Goal: Find contact information: Find contact information

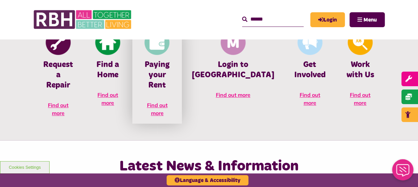
scroll to position [266, 0]
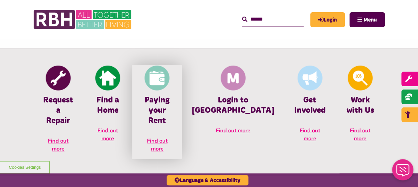
click at [167, 138] on span "Find out more" at bounding box center [157, 145] width 21 height 15
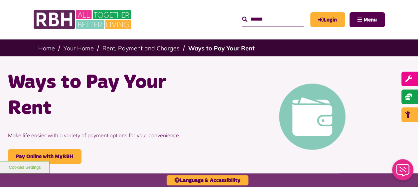
click at [265, 22] on input "Search" at bounding box center [272, 19] width 61 height 14
type input "**********"
click at [242, 16] on button "Search" at bounding box center [244, 20] width 5 height 8
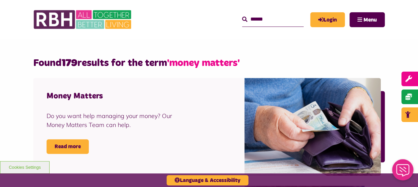
scroll to position [199, 0]
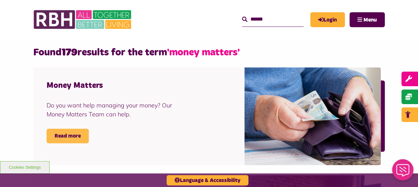
click at [74, 135] on link "Read more" at bounding box center [68, 136] width 42 height 15
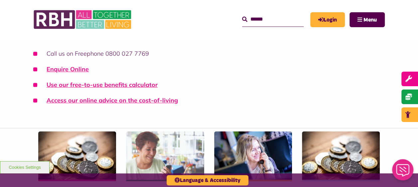
scroll to position [199, 0]
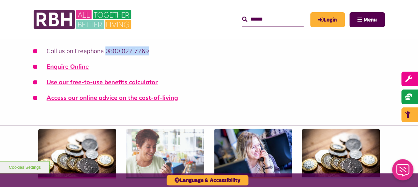
drag, startPoint x: 106, startPoint y: 51, endPoint x: 148, endPoint y: 52, distance: 41.9
click at [148, 52] on li "Call us on Freephone 0800 027 7769" at bounding box center [208, 51] width 351 height 9
